Goal: Find specific page/section: Find specific page/section

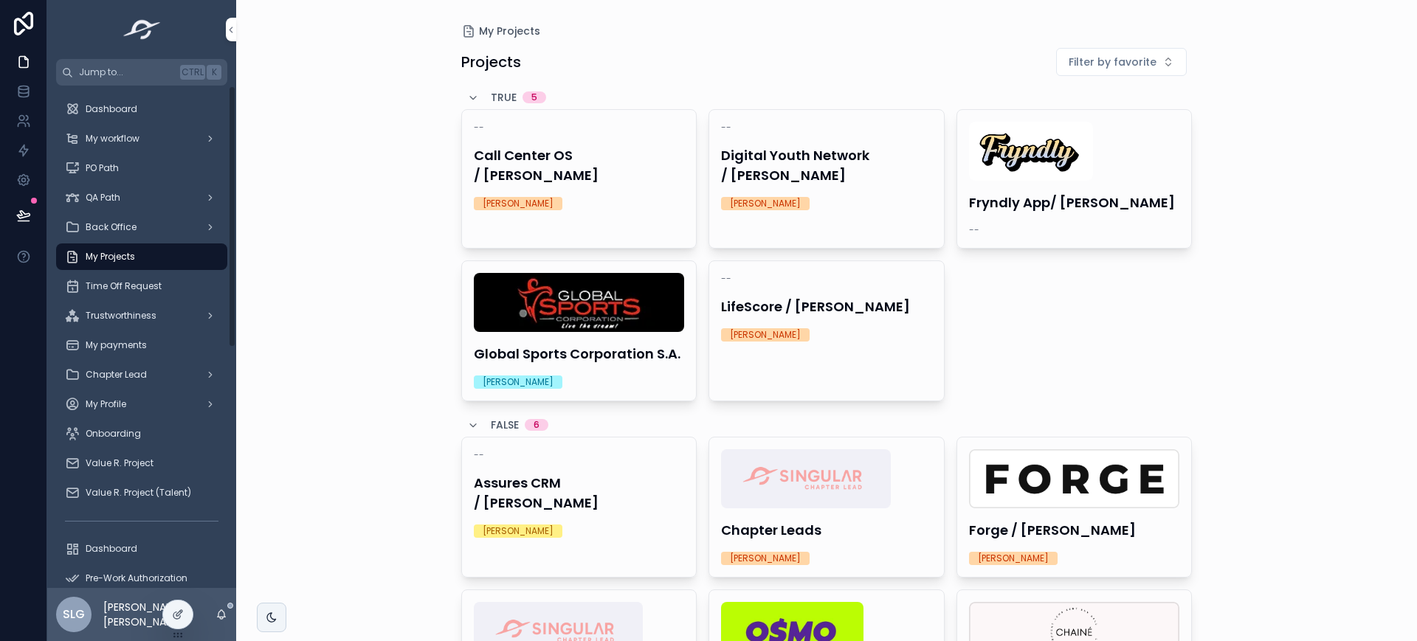
scroll to position [201, 0]
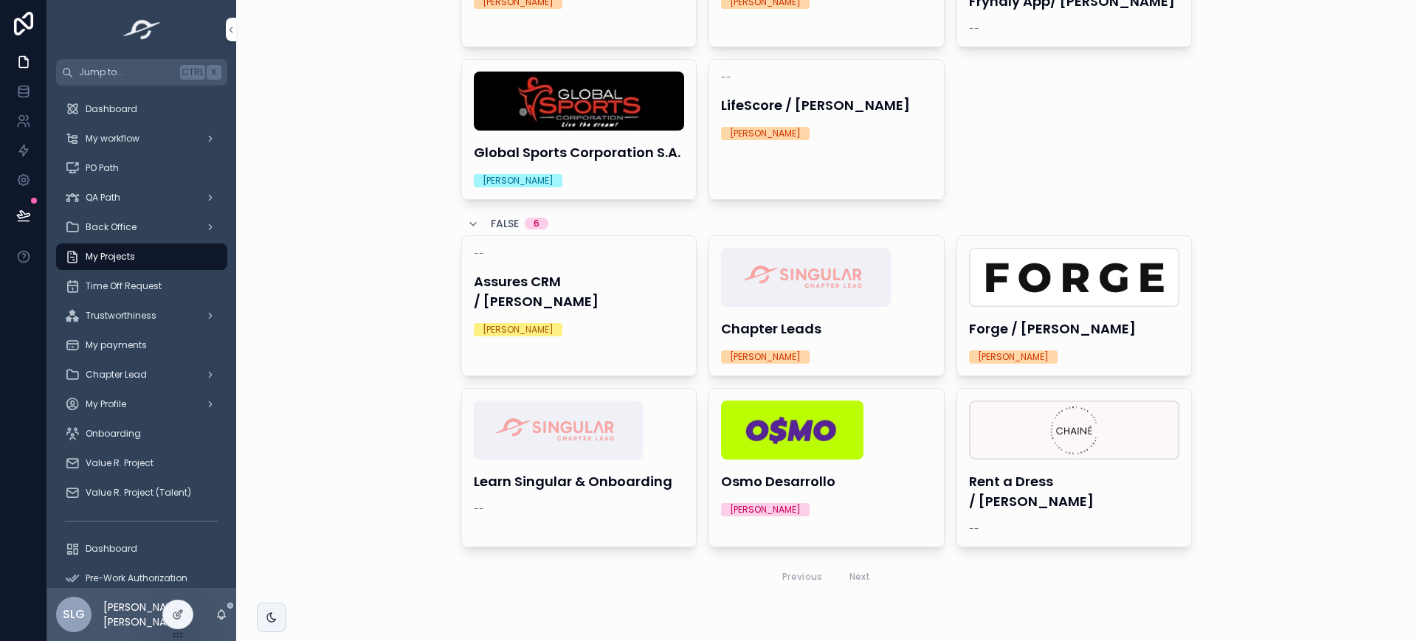
click at [828, 422] on img "scrollable content" at bounding box center [792, 430] width 142 height 59
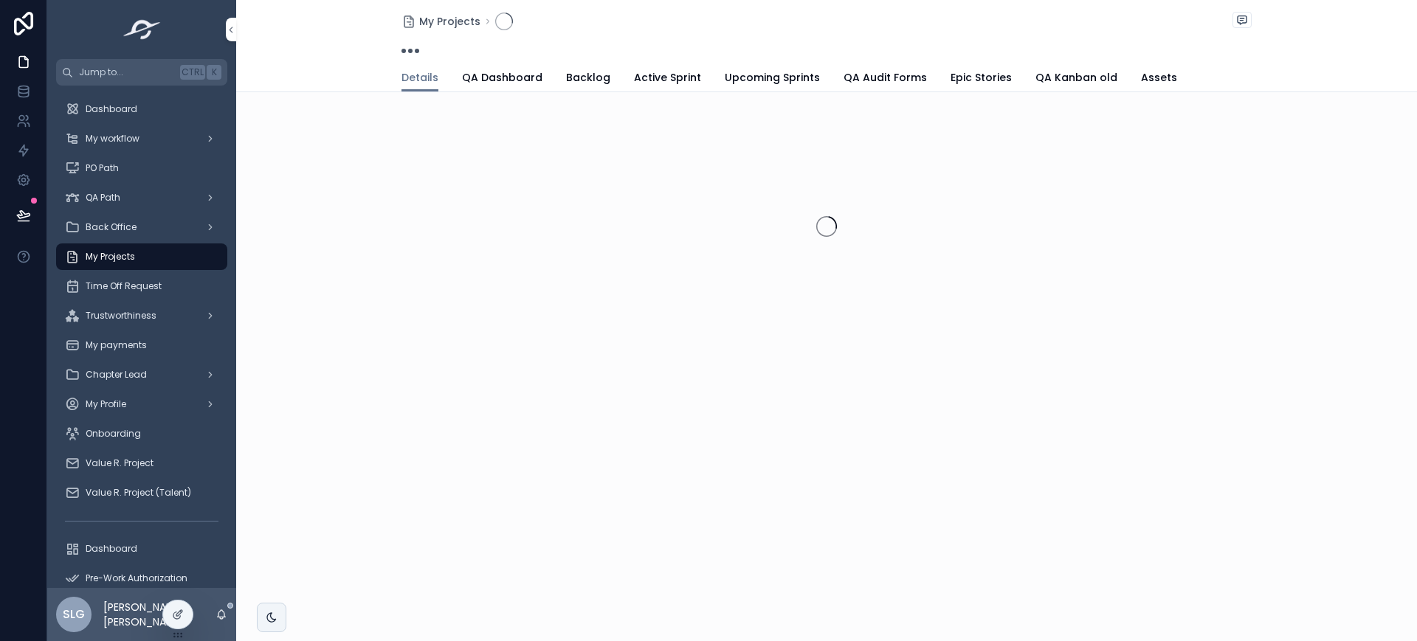
click at [667, 71] on span "Active Sprint" at bounding box center [667, 77] width 67 height 15
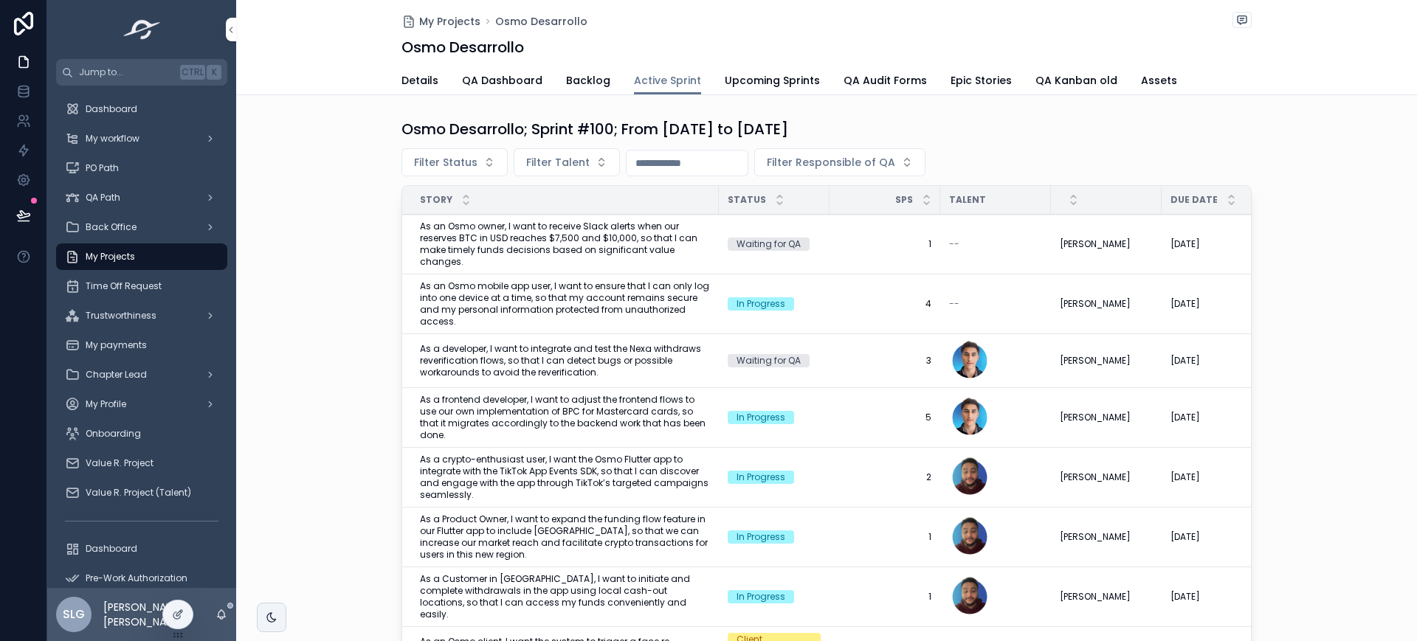
click at [632, 160] on input "scrollable content" at bounding box center [686, 163] width 121 height 21
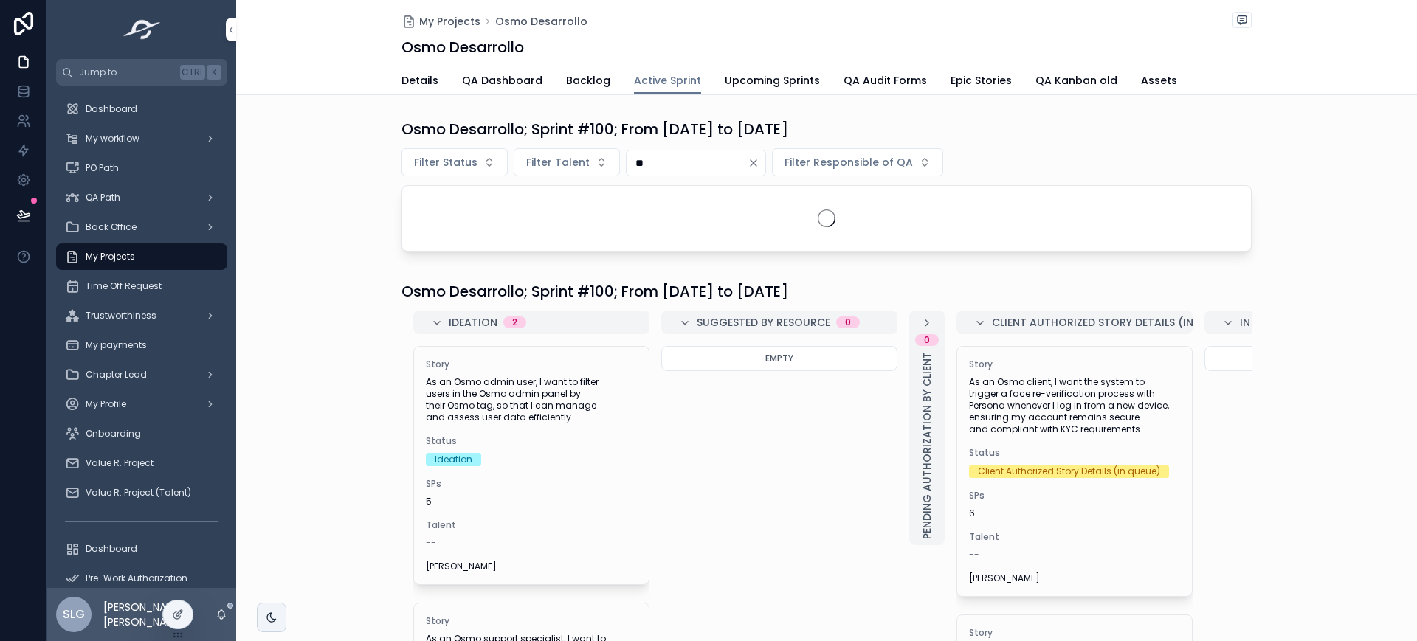
type input "*"
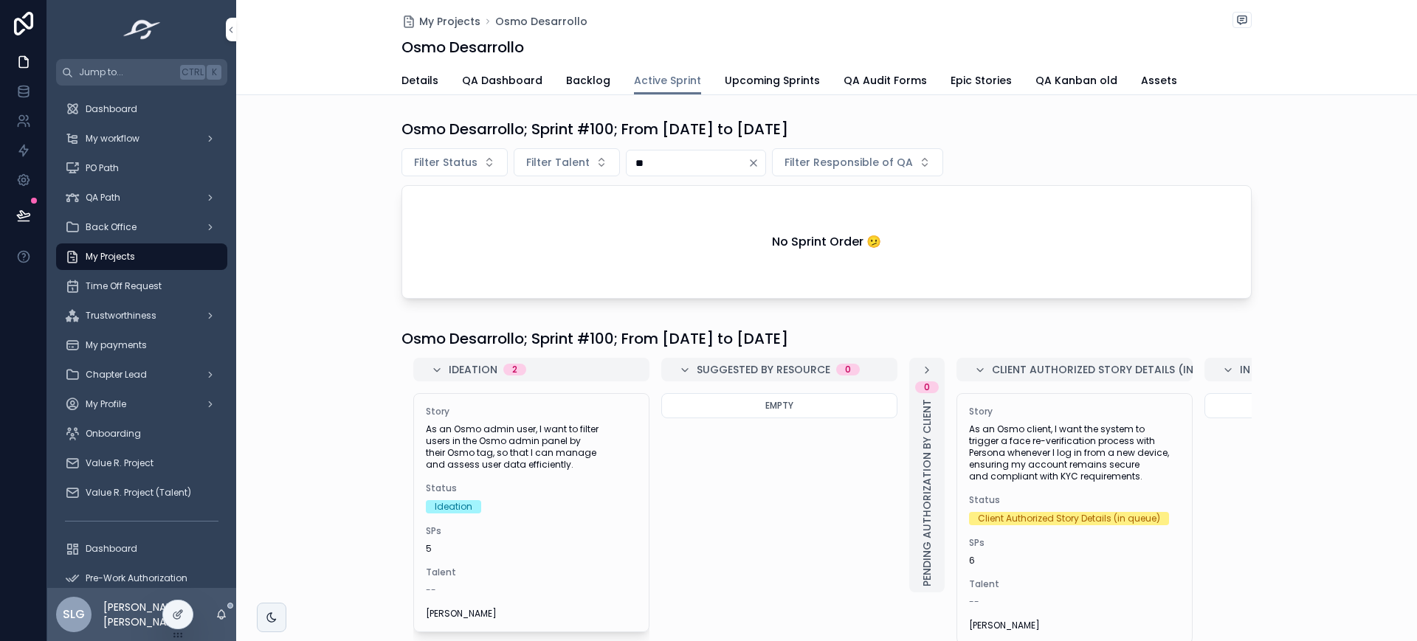
type input "*"
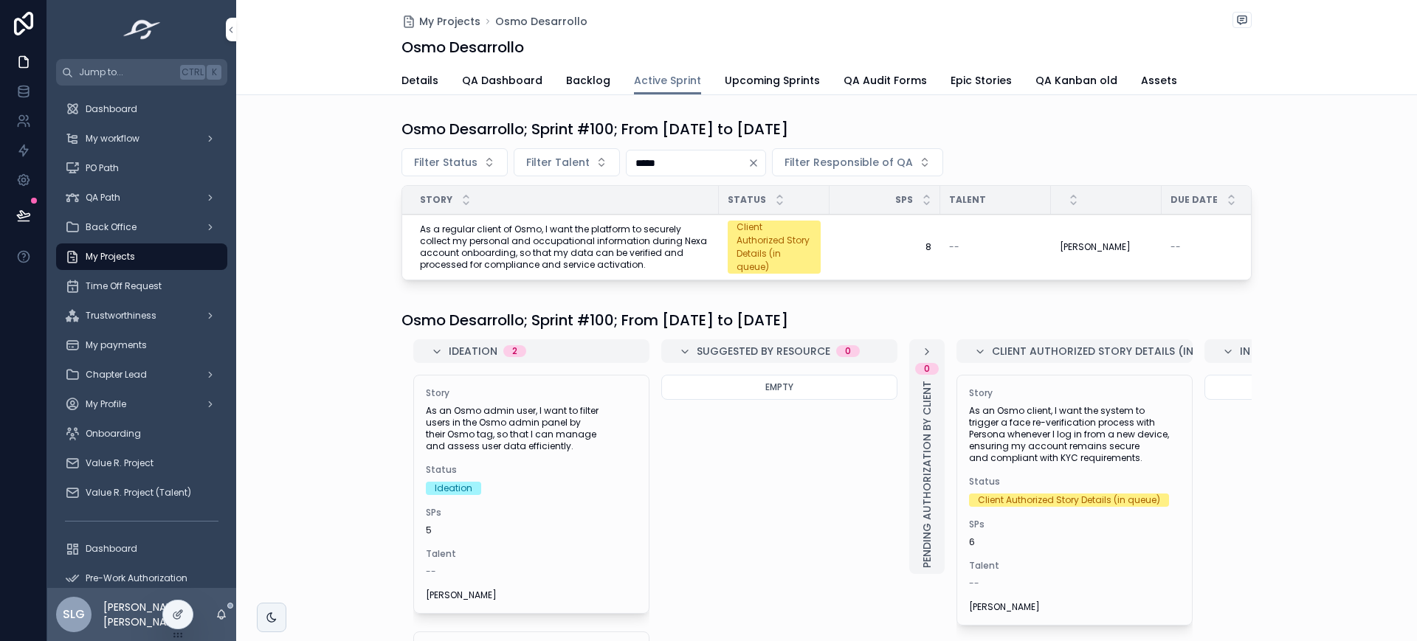
type input "*****"
